Goal: Task Accomplishment & Management: Manage account settings

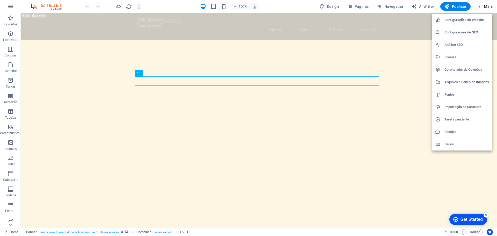
click at [0, 0] on h6 "Dados" at bounding box center [0, 0] width 0 height 0
